Goal: Task Accomplishment & Management: Use online tool/utility

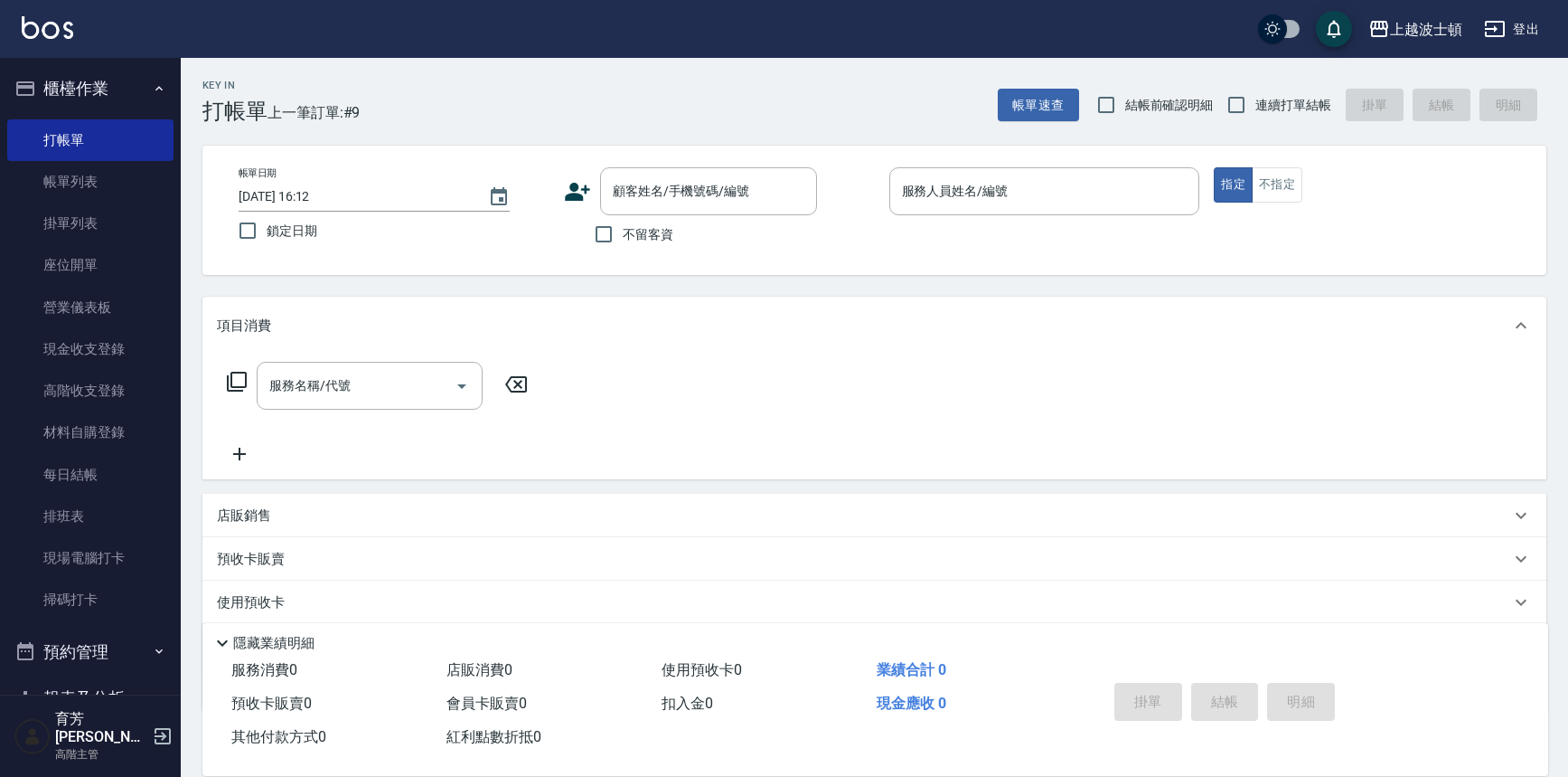
scroll to position [103, 0]
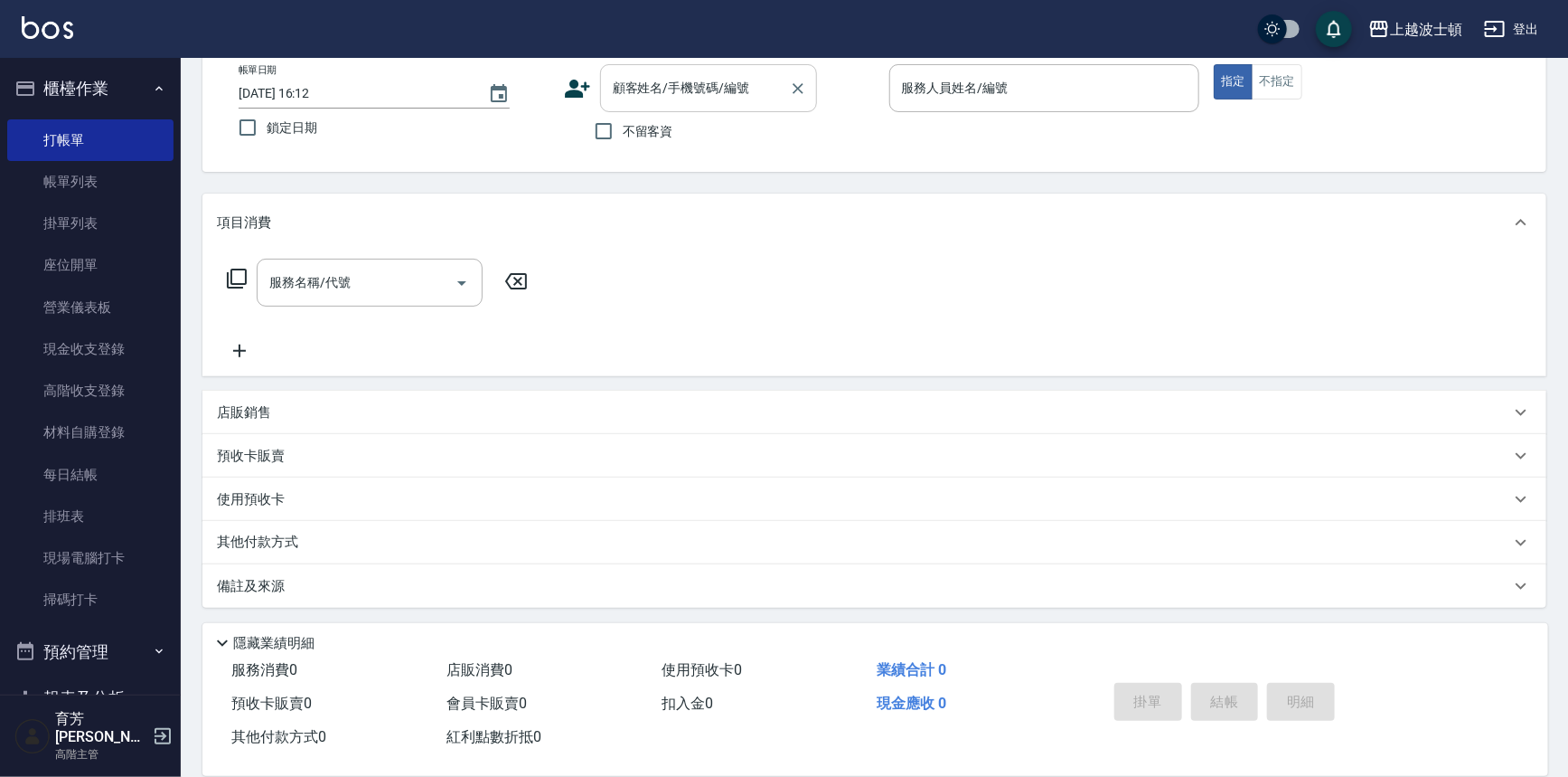
click at [609, 128] on input "不留客資" at bounding box center [604, 131] width 38 height 38
checkbox input "true"
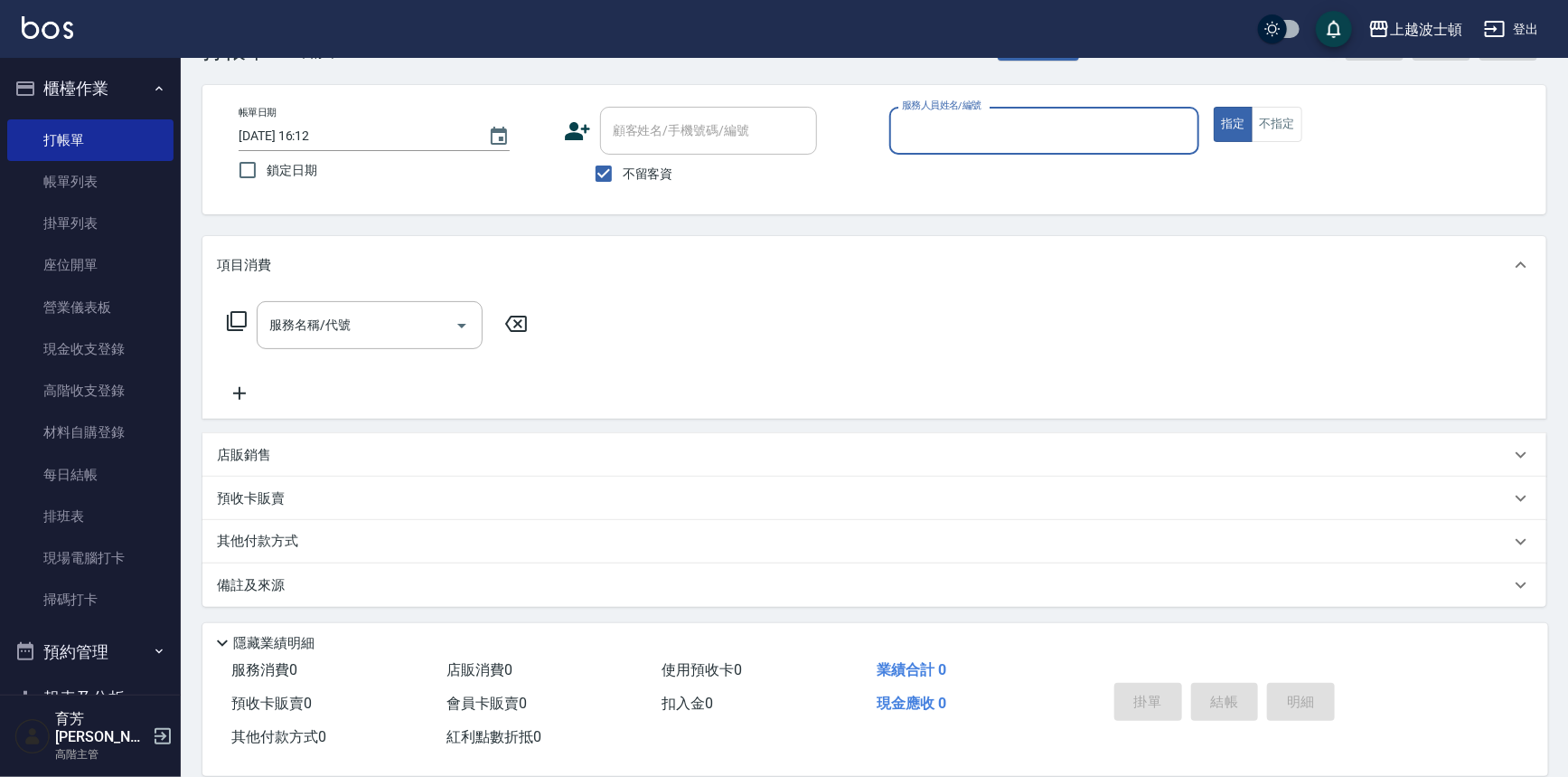
scroll to position [61, 0]
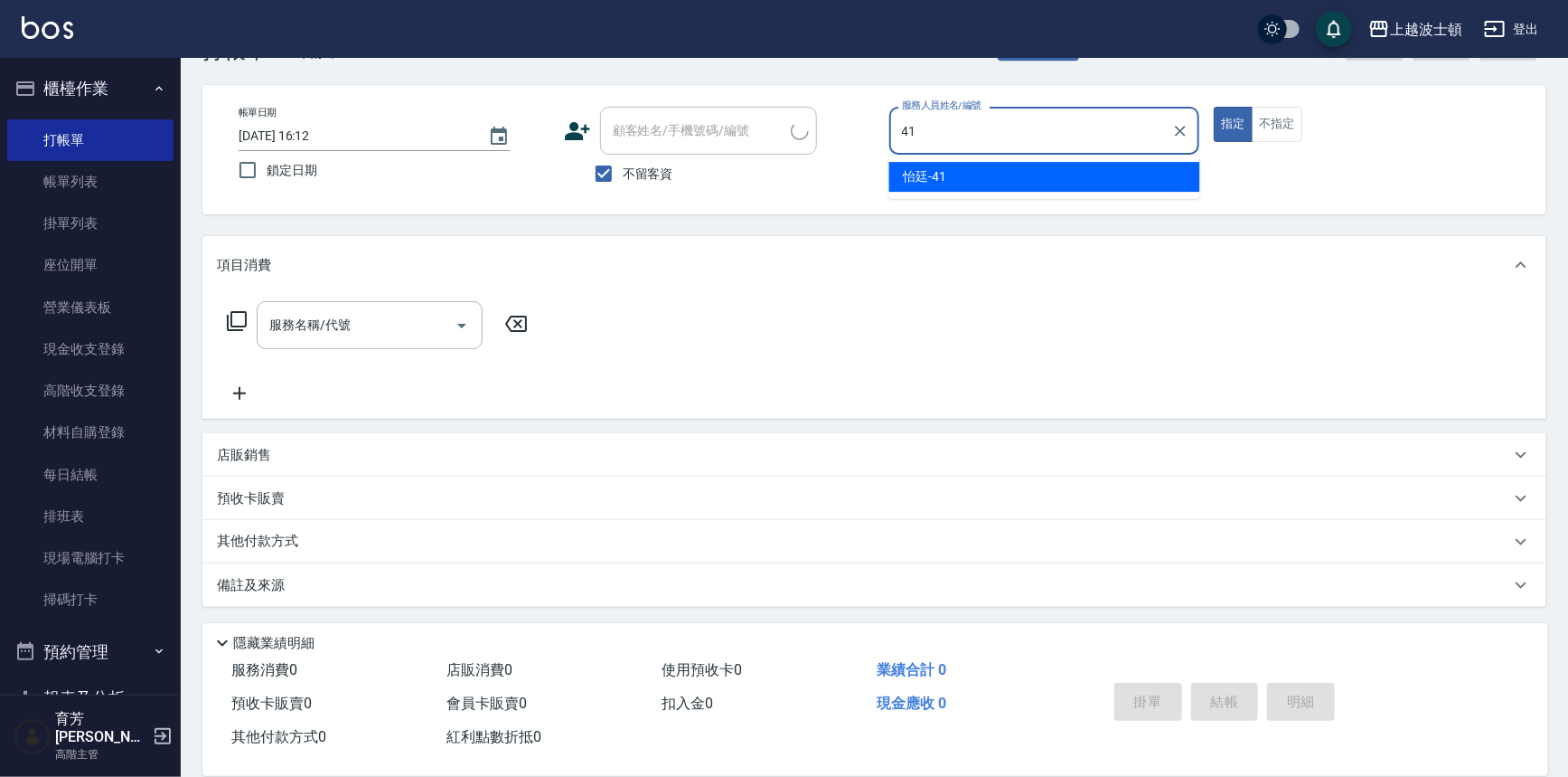
type input "怡廷-41"
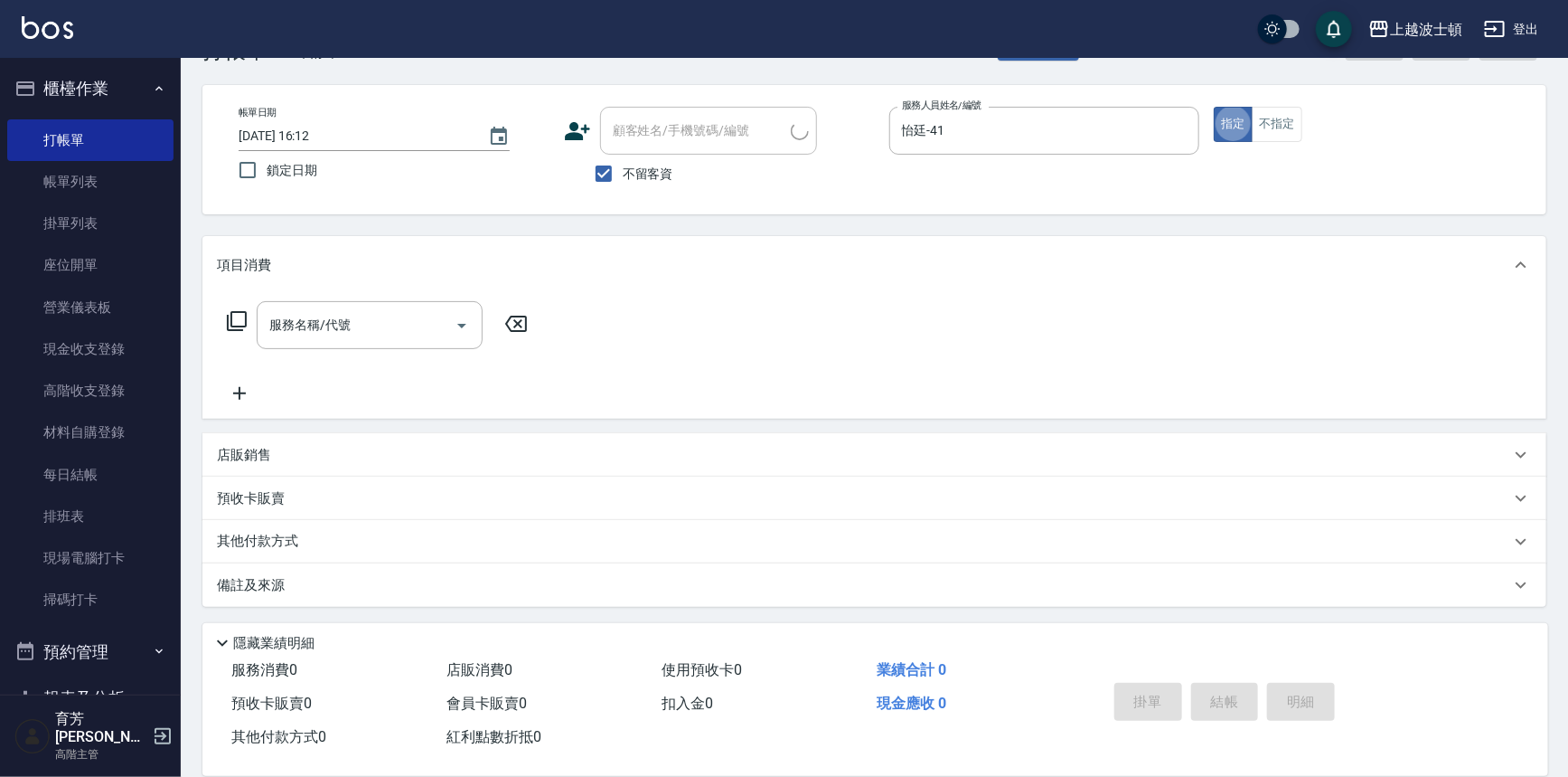
type button "true"
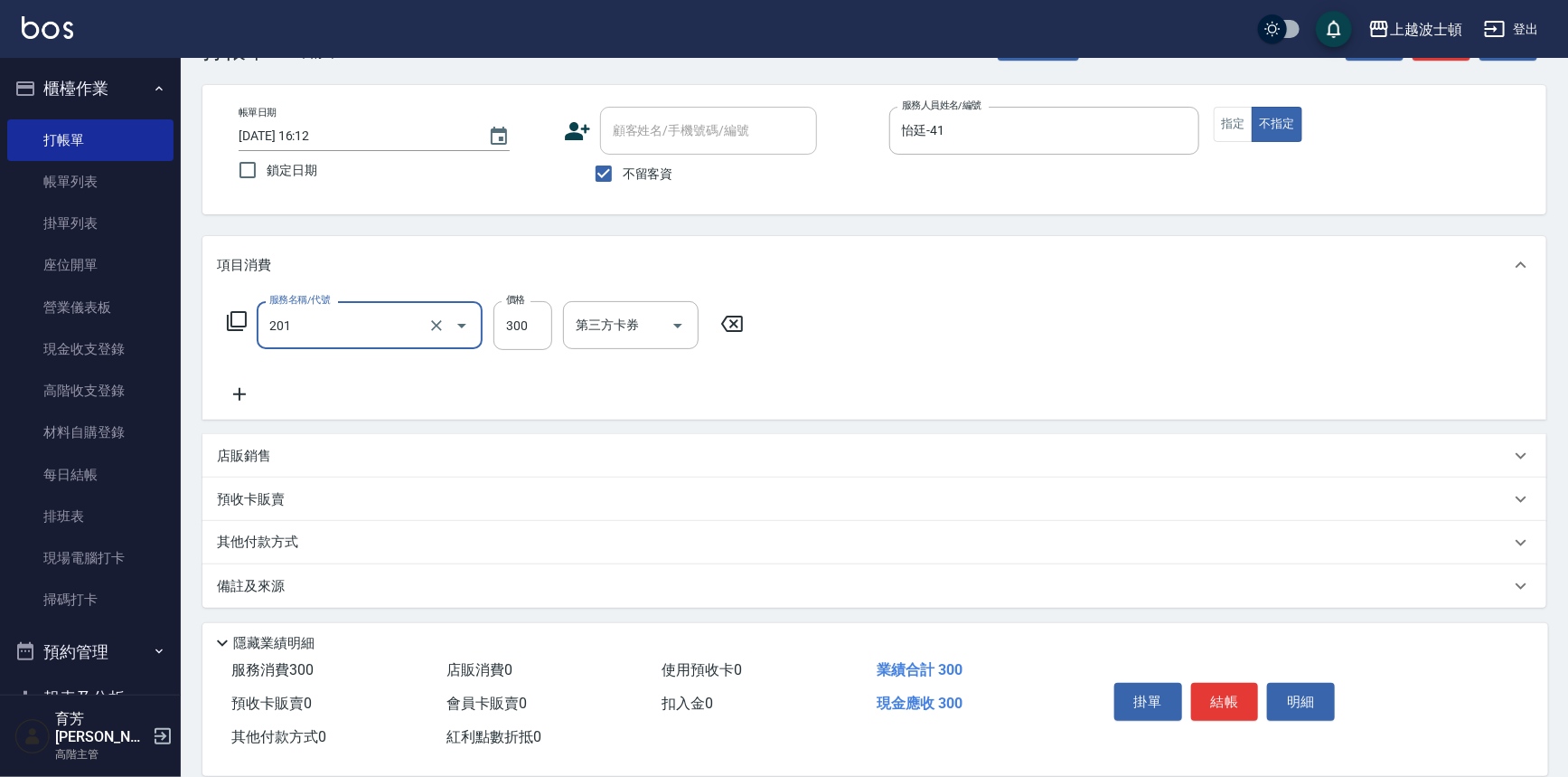
type input "洗髮(201)"
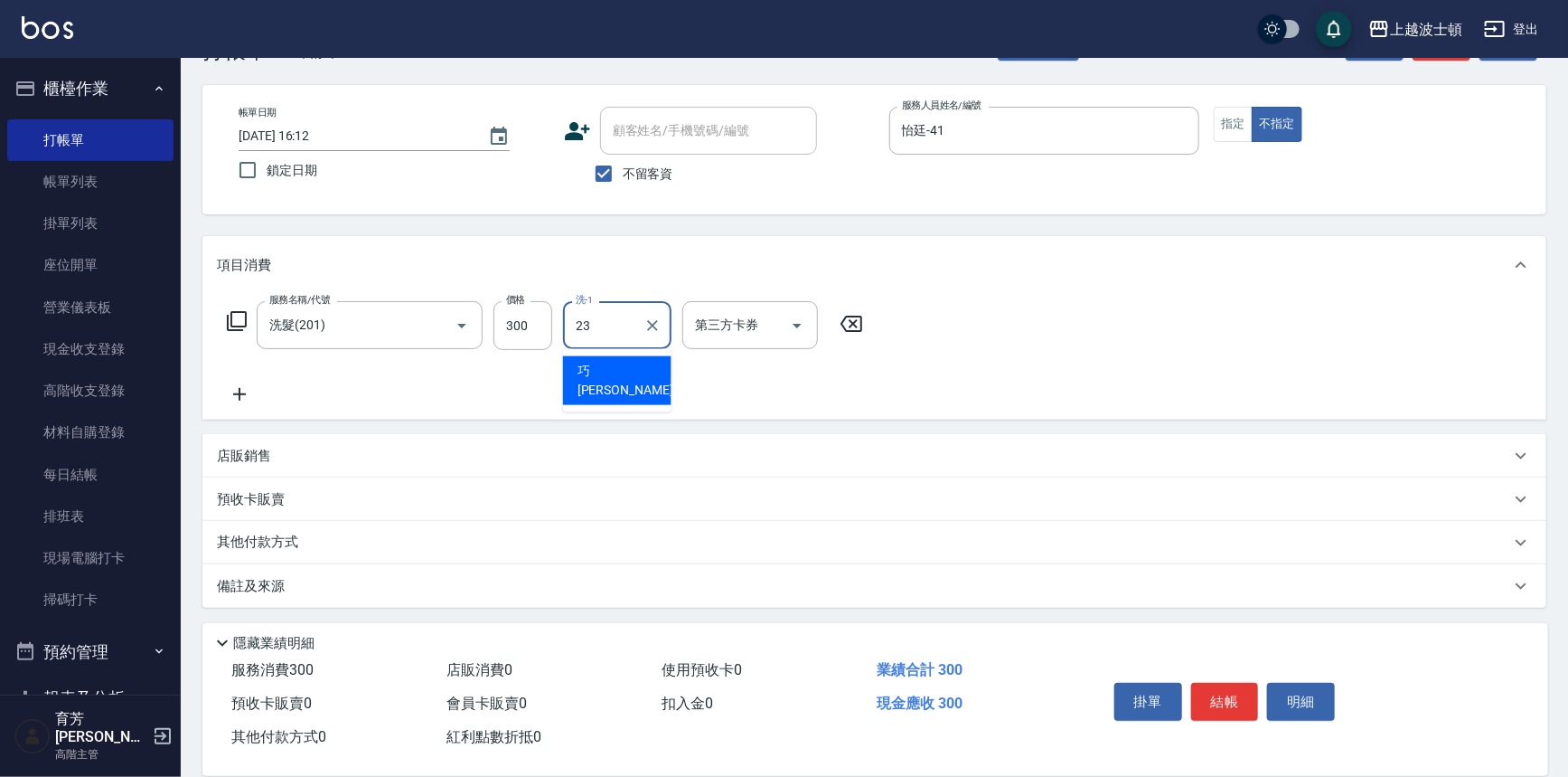
type input "[PERSON_NAME]-23"
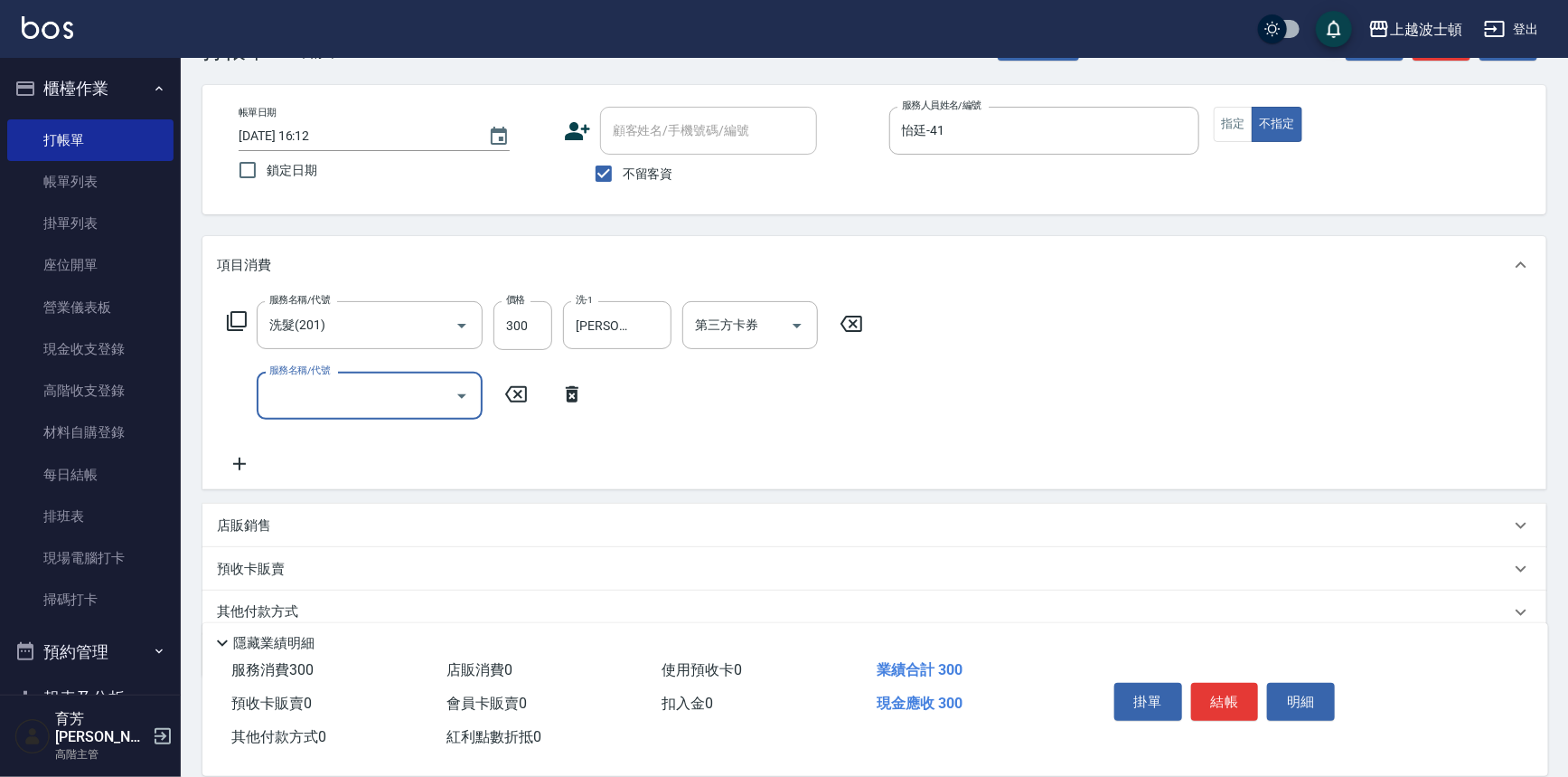
type input "6"
type input "剪髮(305)"
type input "350"
click at [1210, 689] on button "結帳" at bounding box center [1224, 702] width 68 height 38
